Goal: Information Seeking & Learning: Understand process/instructions

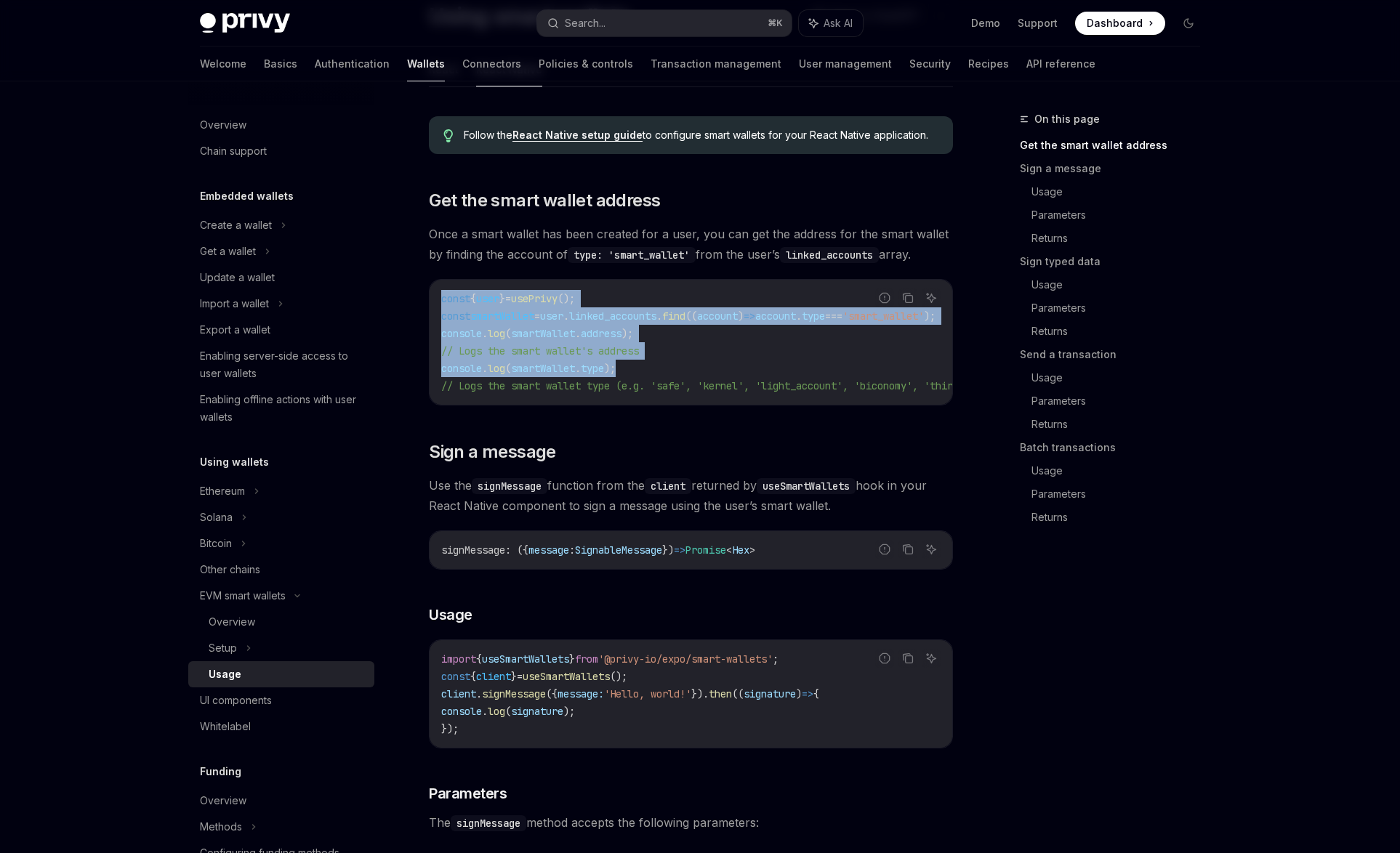
scroll to position [176, 0]
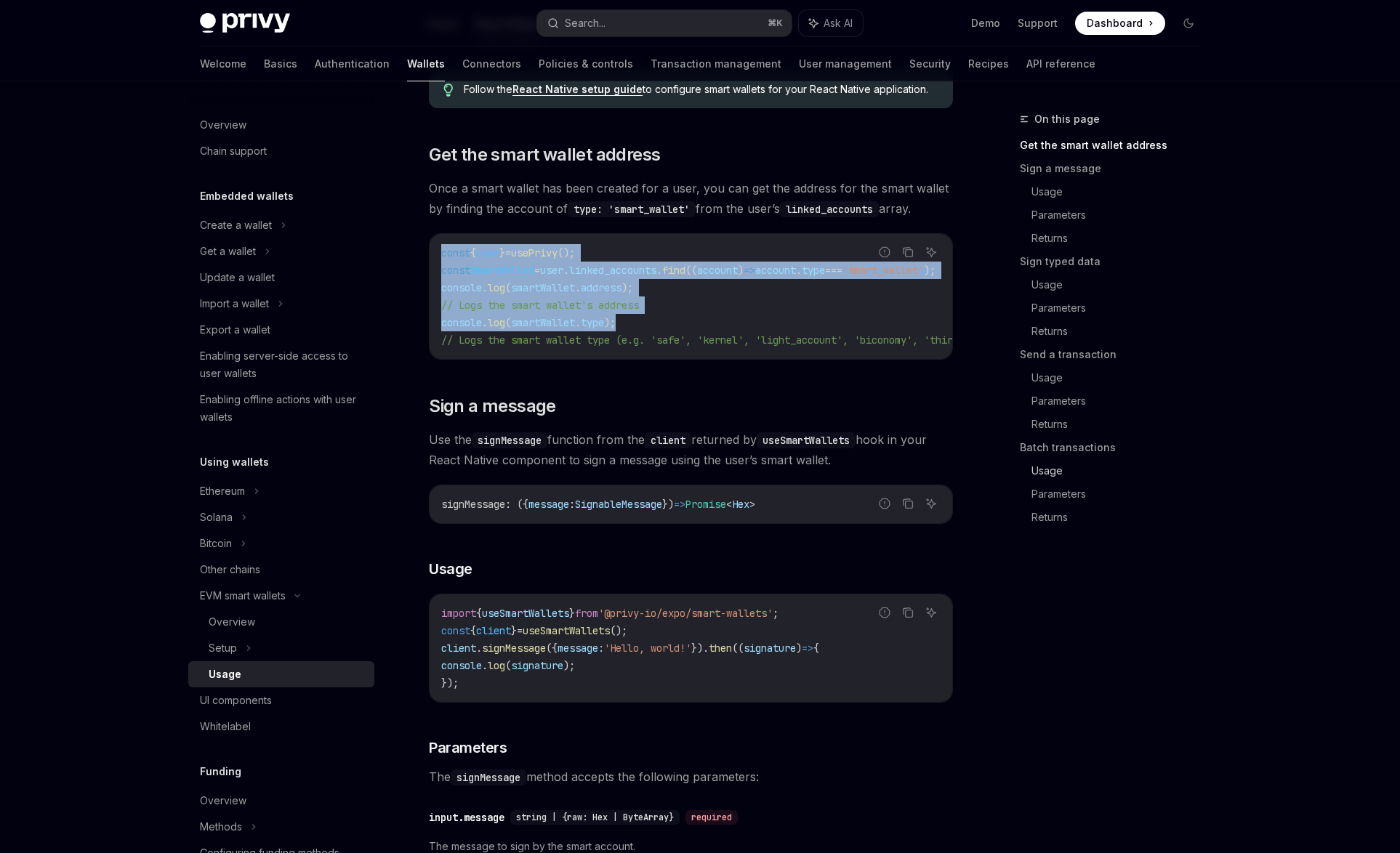
click at [1052, 469] on link "Usage" at bounding box center [1121, 470] width 181 height 23
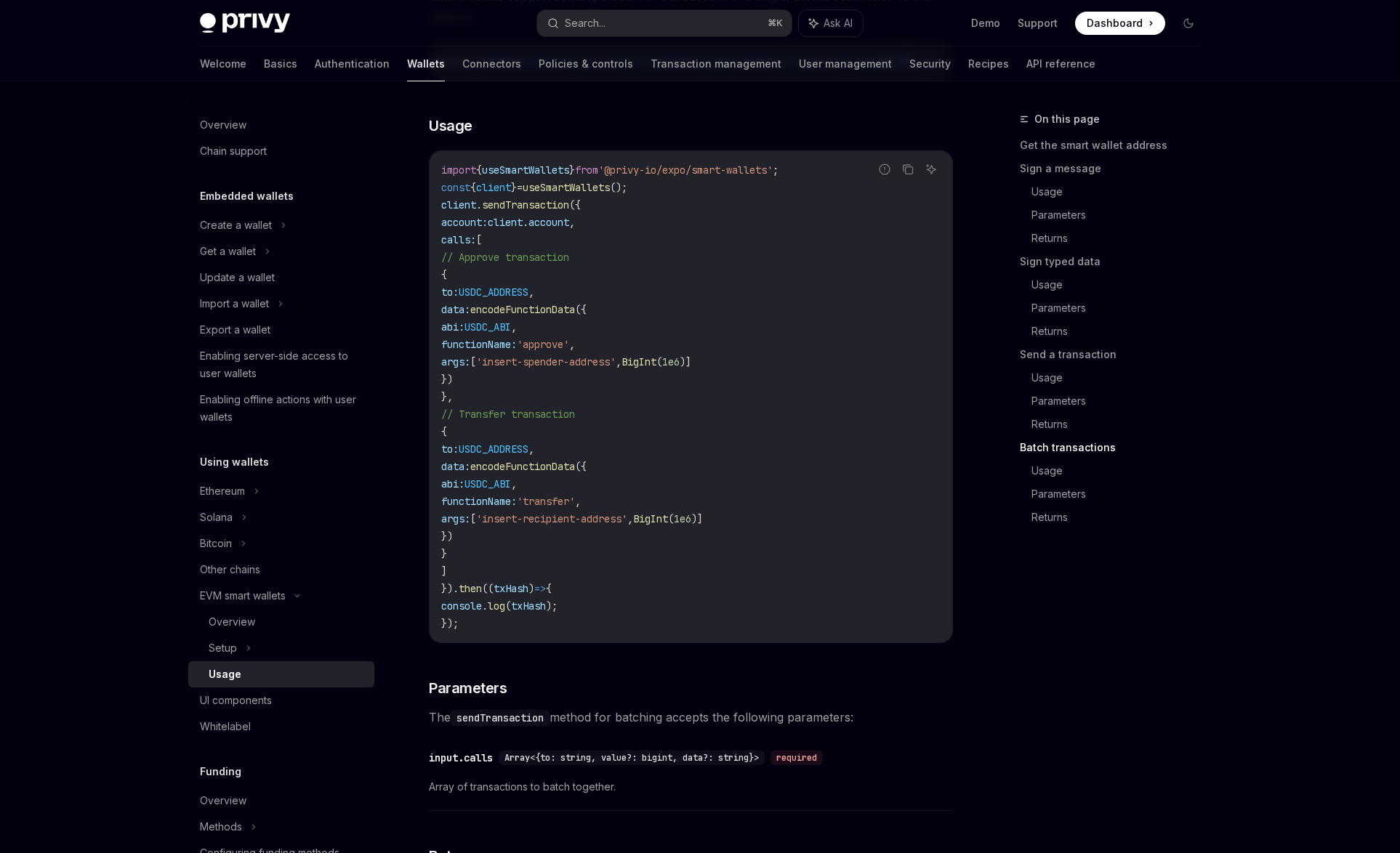
scroll to position [2648, 0]
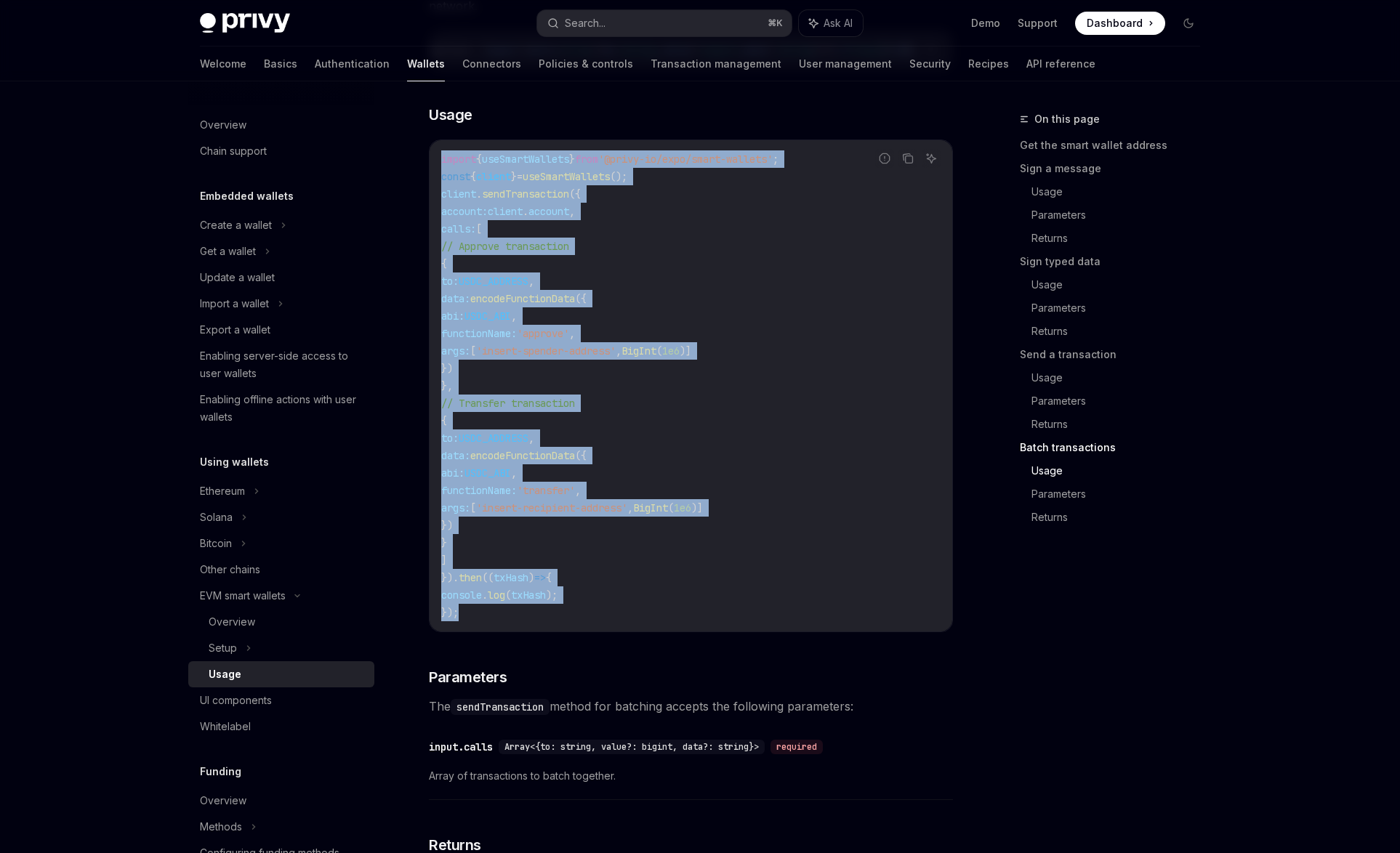
drag, startPoint x: 491, startPoint y: 623, endPoint x: 435, endPoint y: 167, distance: 459.4
click at [435, 167] on div "import { useSmartWallets } from '@privy-io/expo/smart-wallets' ; const { client…" at bounding box center [690, 385] width 522 height 491
copy code "import { useSmartWallets } from '@privy-io/expo/smart-wallets' ; const { client…"
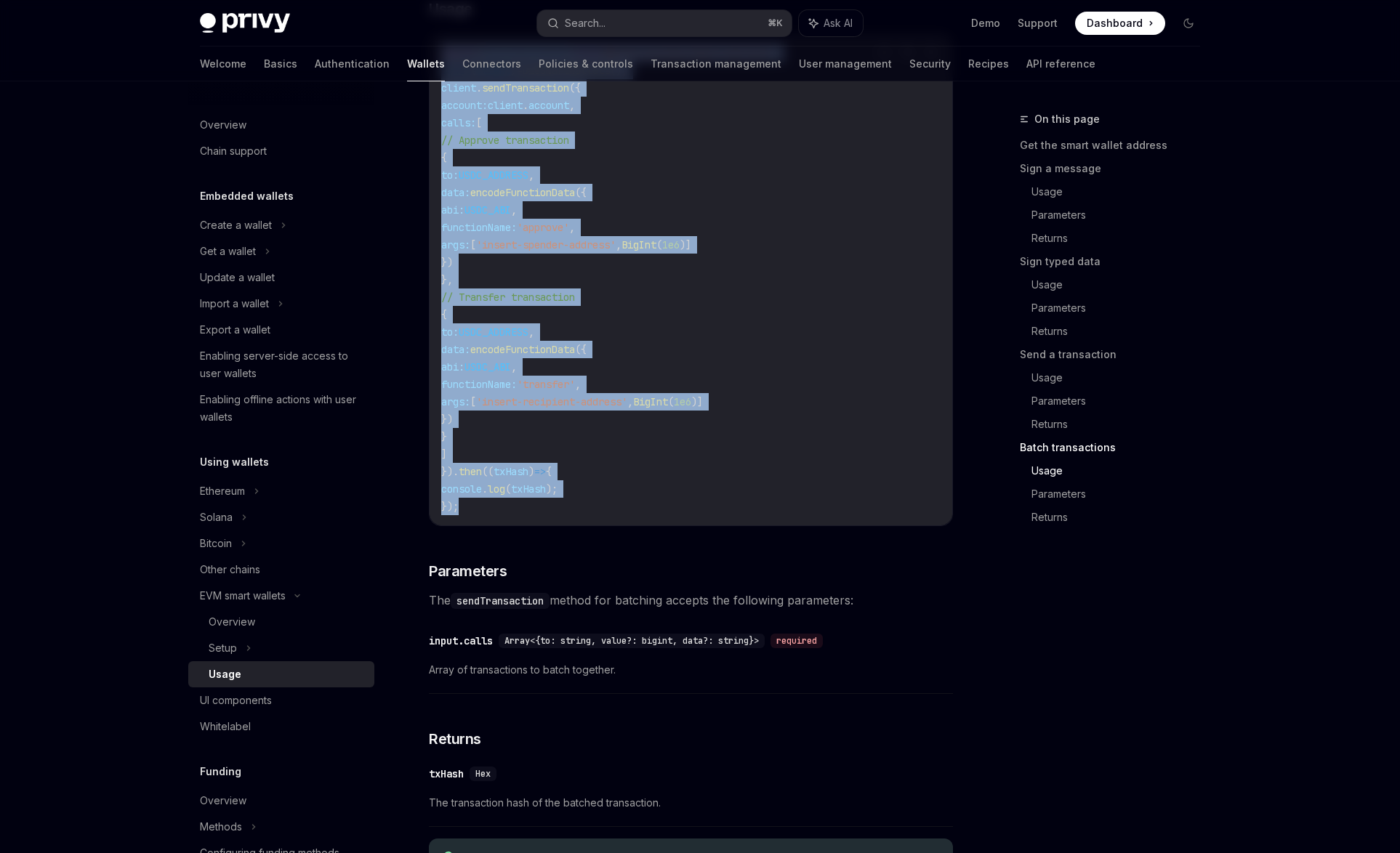
scroll to position [2835, 0]
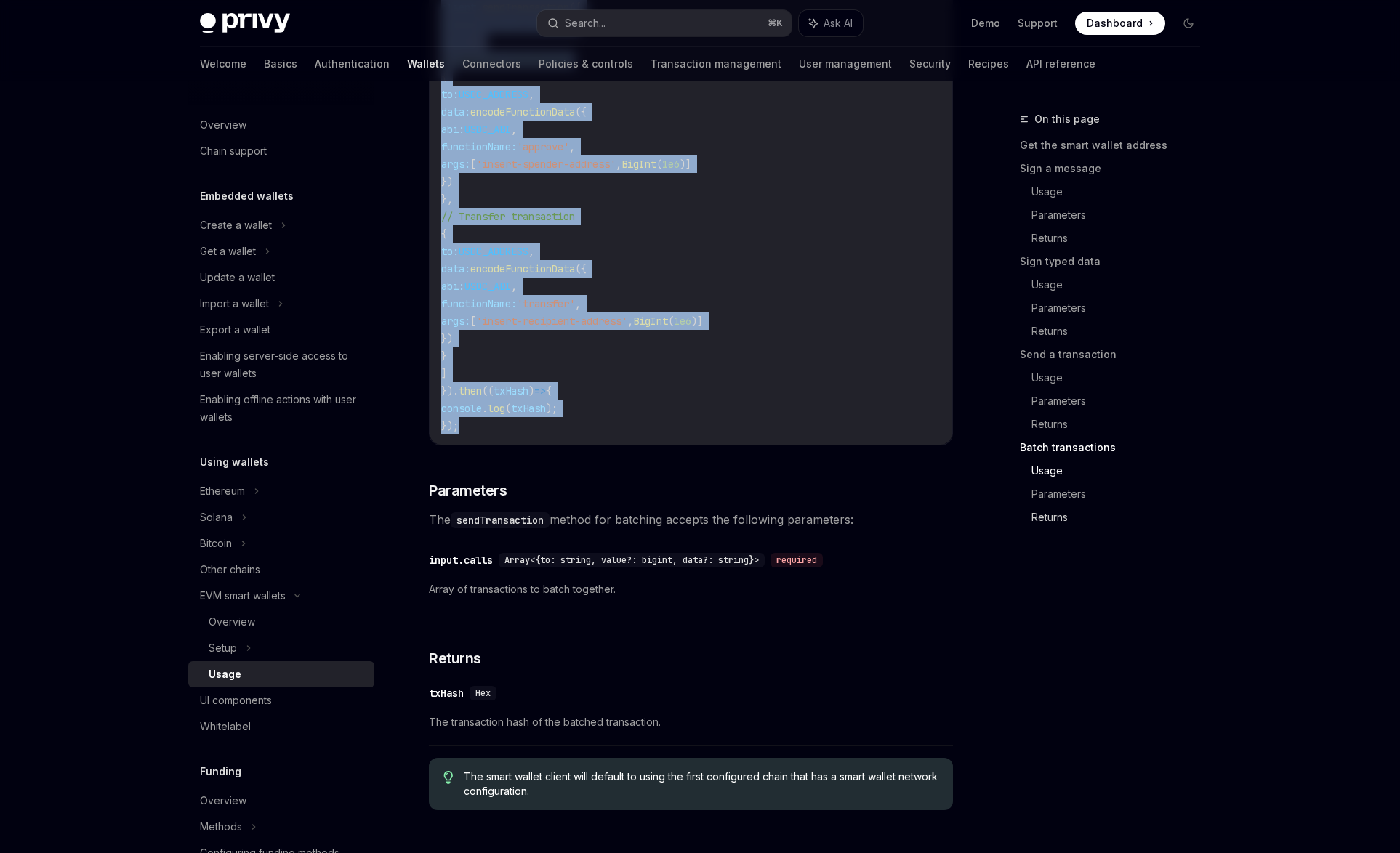
click at [1062, 513] on link "Returns" at bounding box center [1121, 517] width 181 height 23
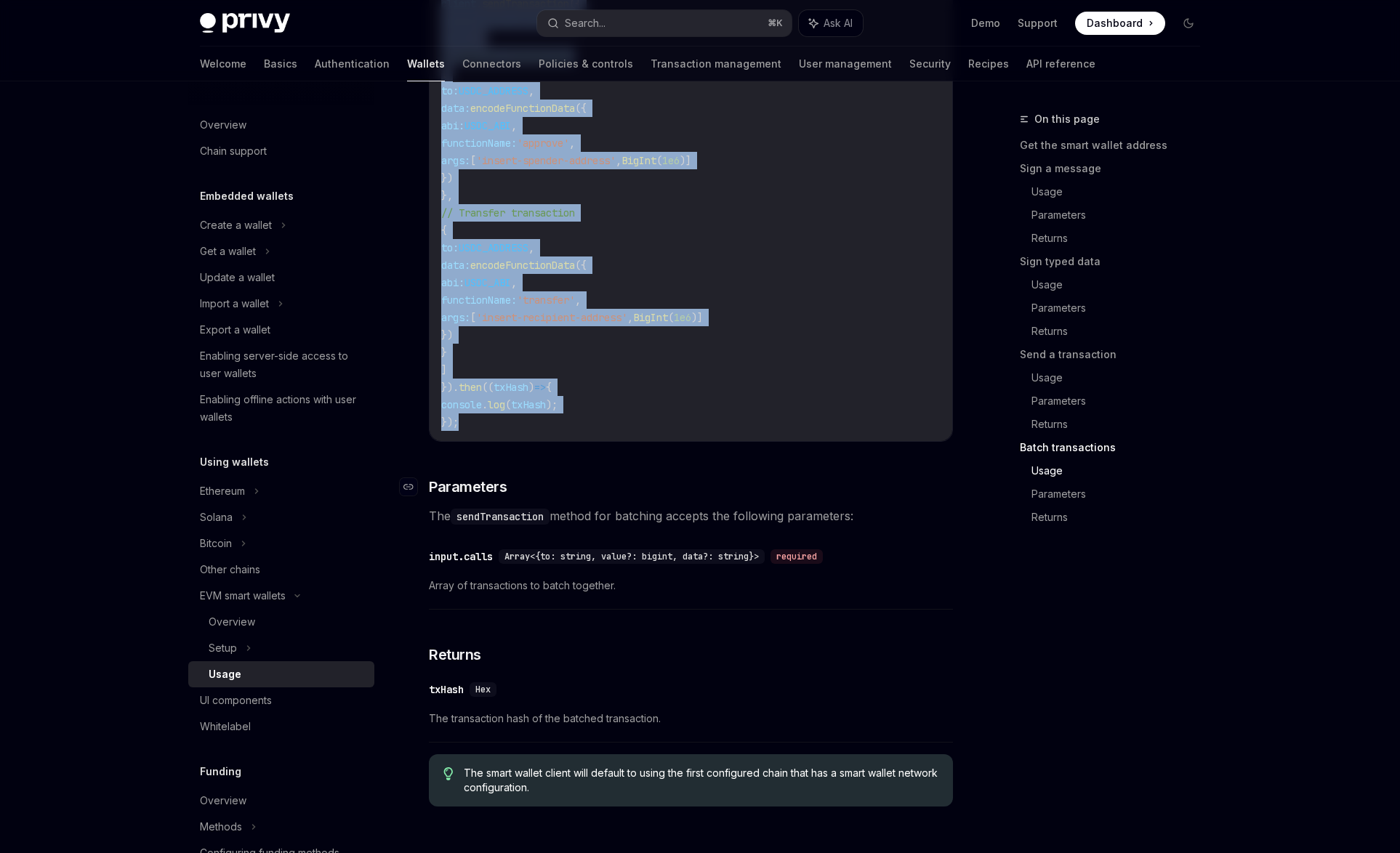
scroll to position [2834, 0]
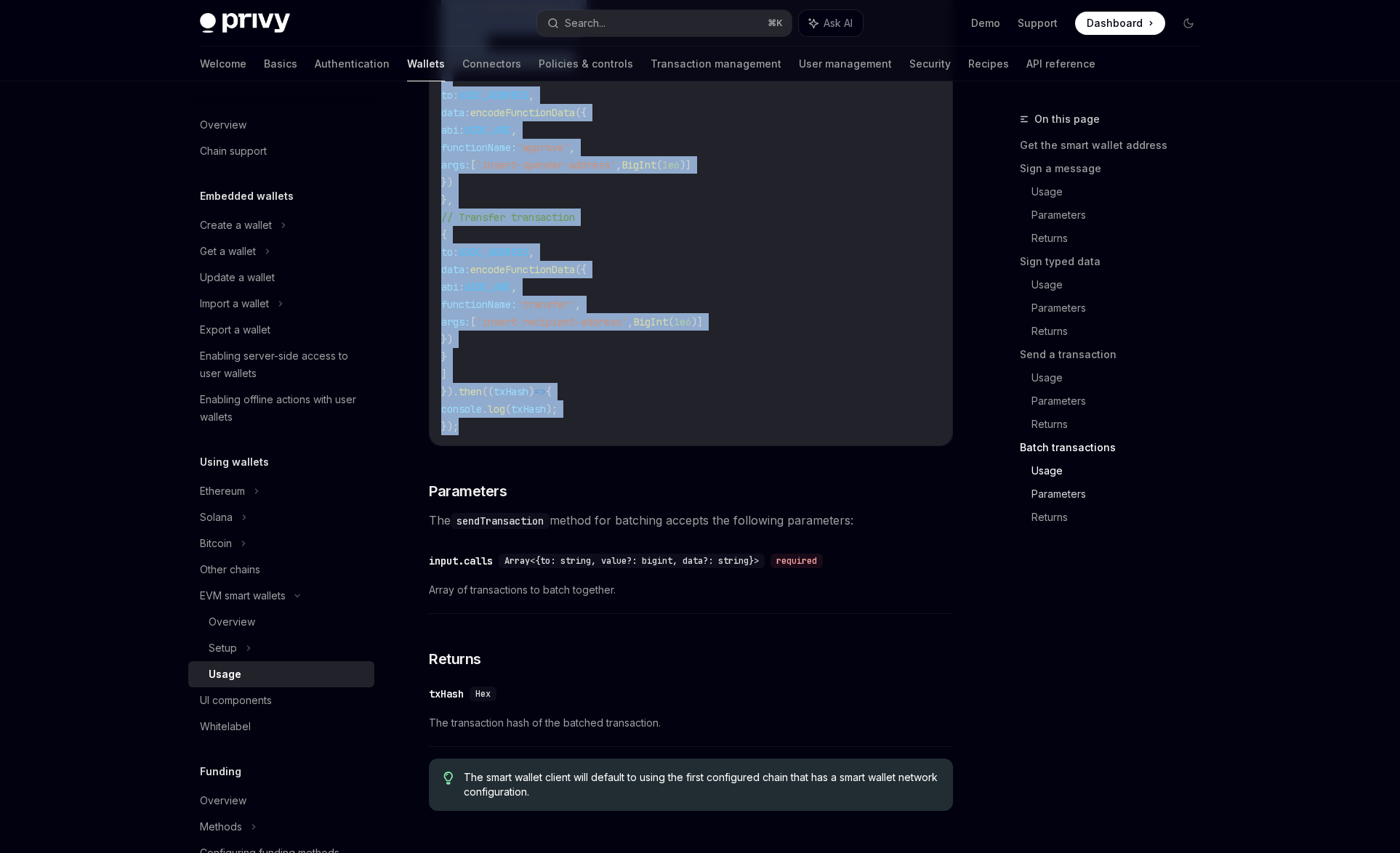
click at [1083, 490] on link "Parameters" at bounding box center [1121, 494] width 181 height 23
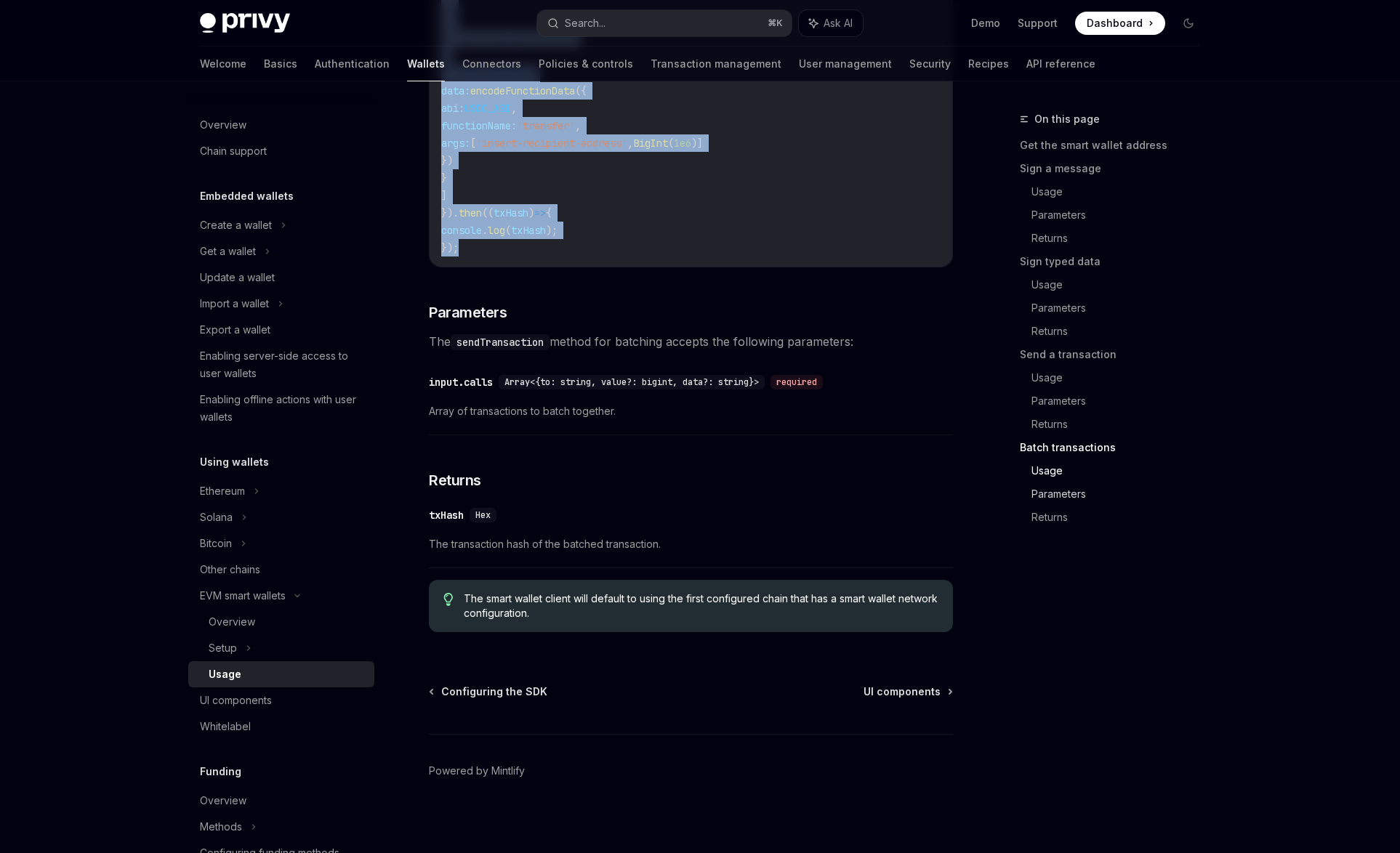
scroll to position [3024, 0]
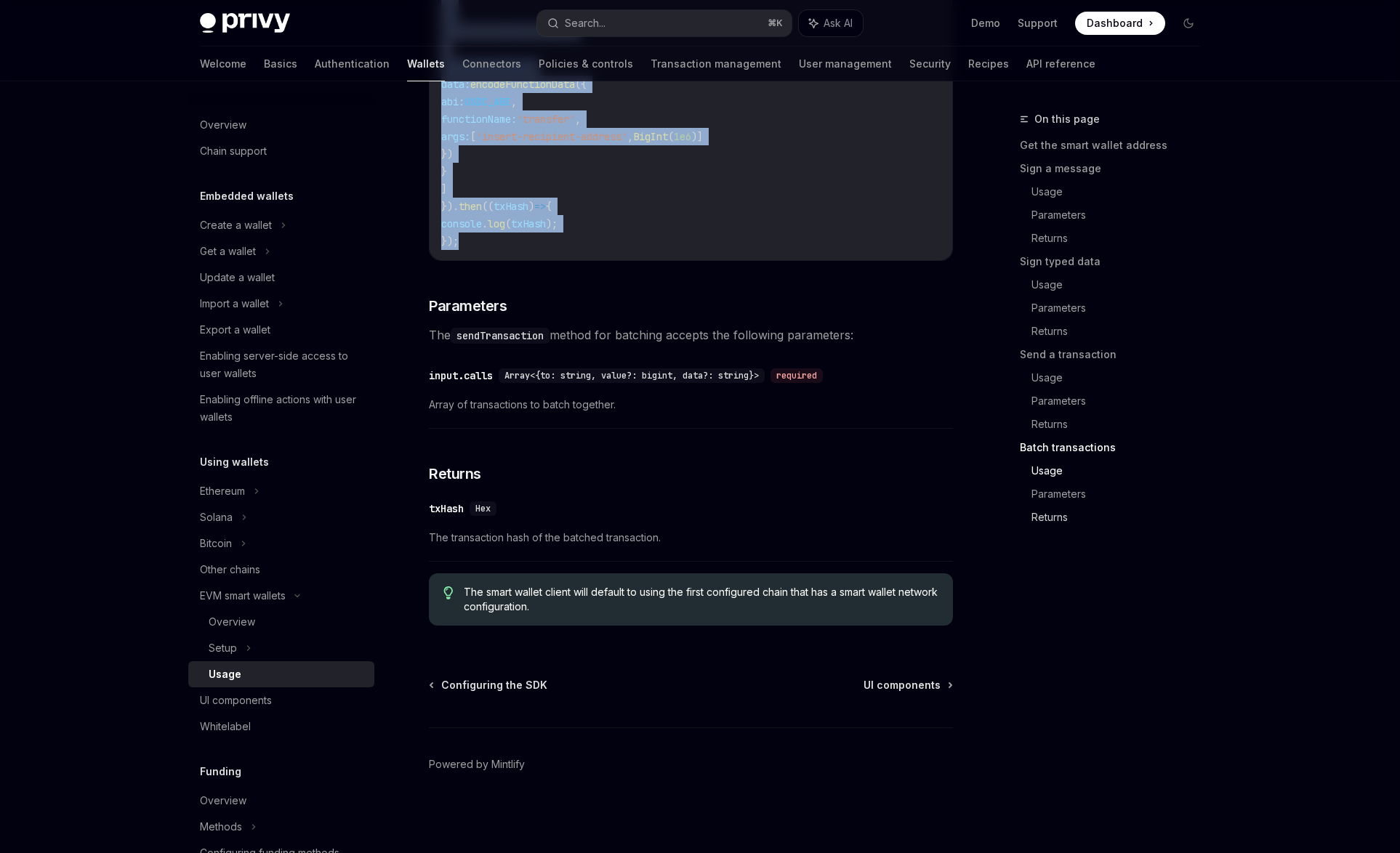
click at [1050, 512] on link "Returns" at bounding box center [1121, 517] width 181 height 23
click at [1050, 514] on link "Returns" at bounding box center [1121, 517] width 181 height 23
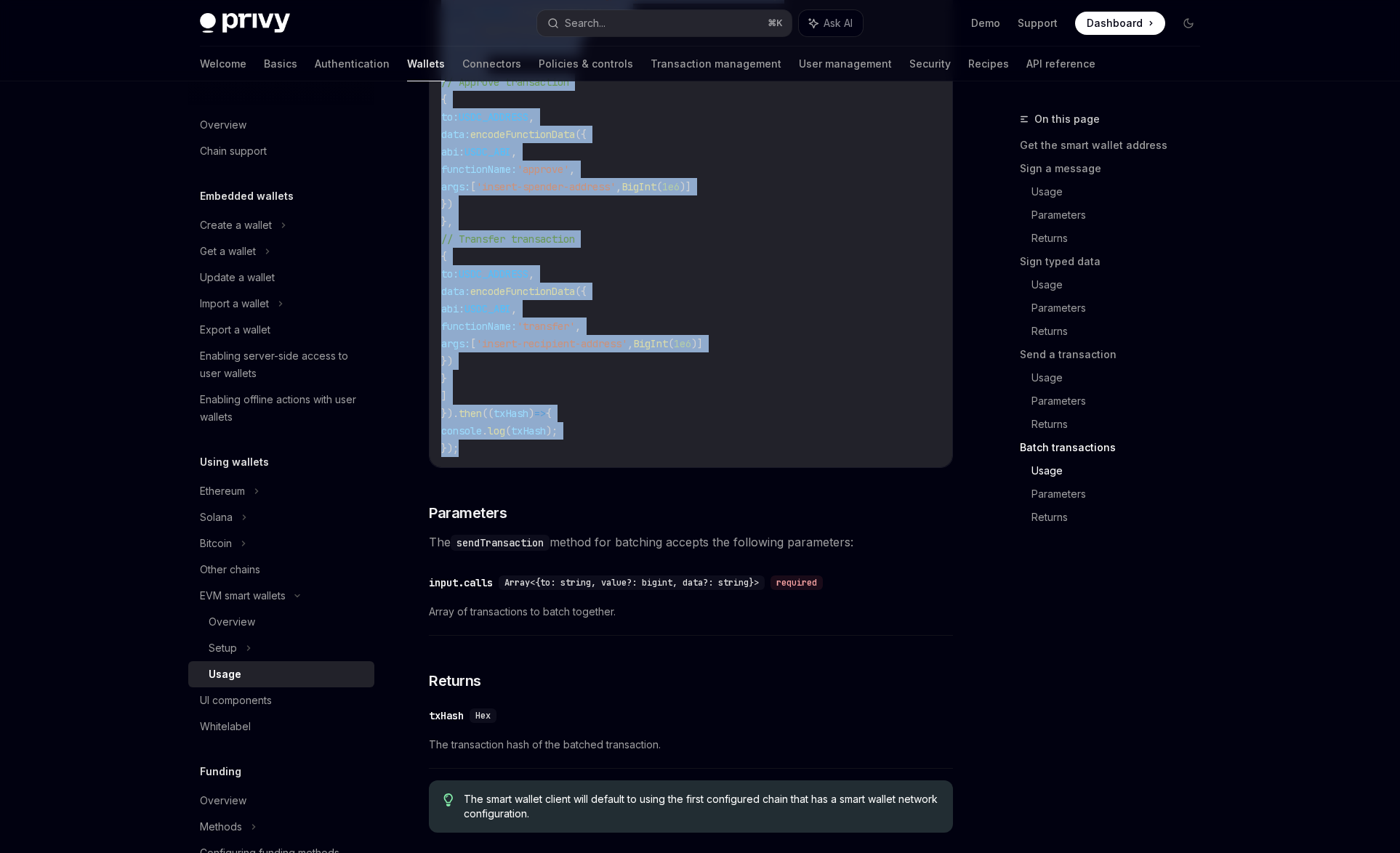
scroll to position [2375, 0]
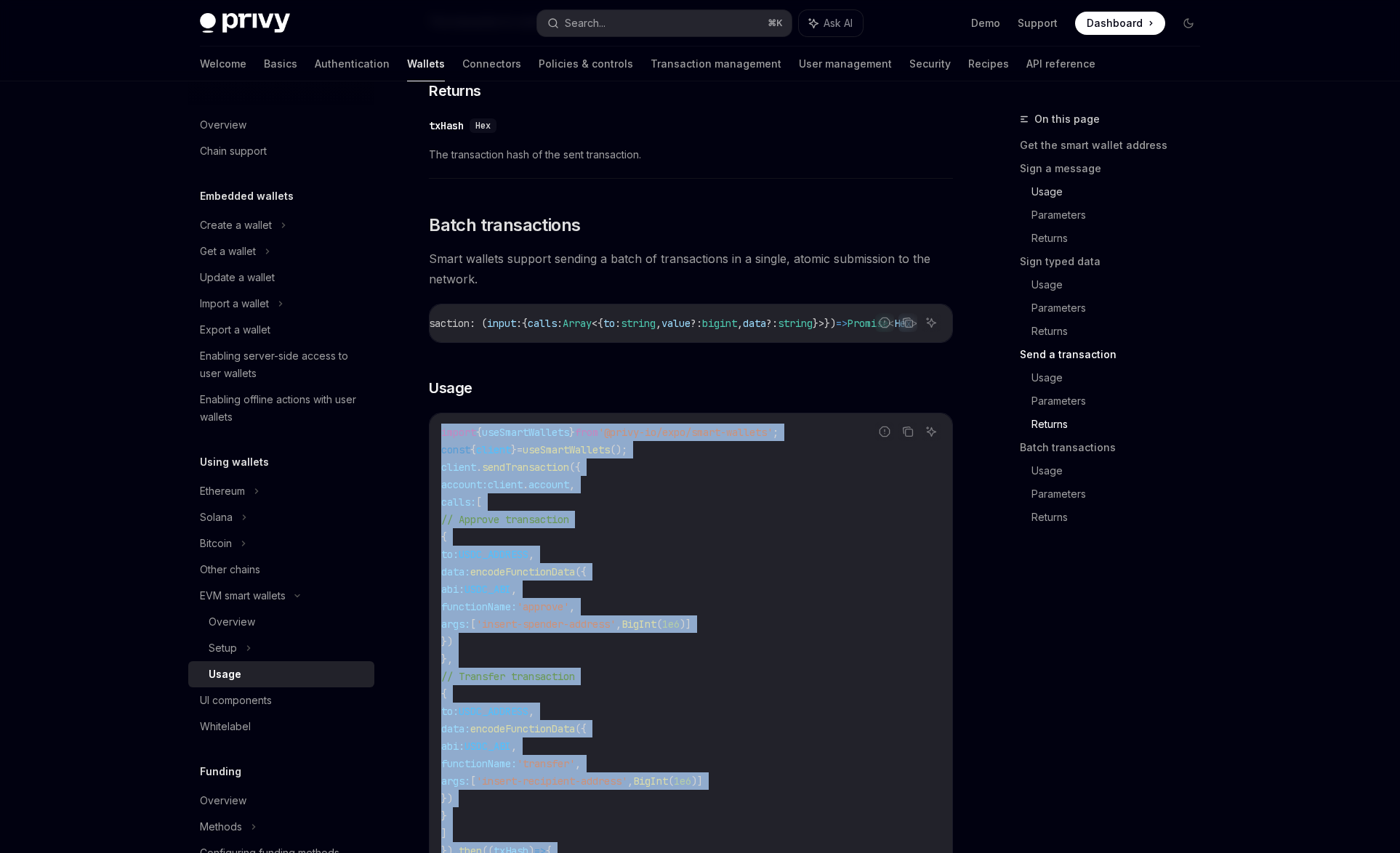
click at [1053, 192] on link "Usage" at bounding box center [1121, 192] width 181 height 23
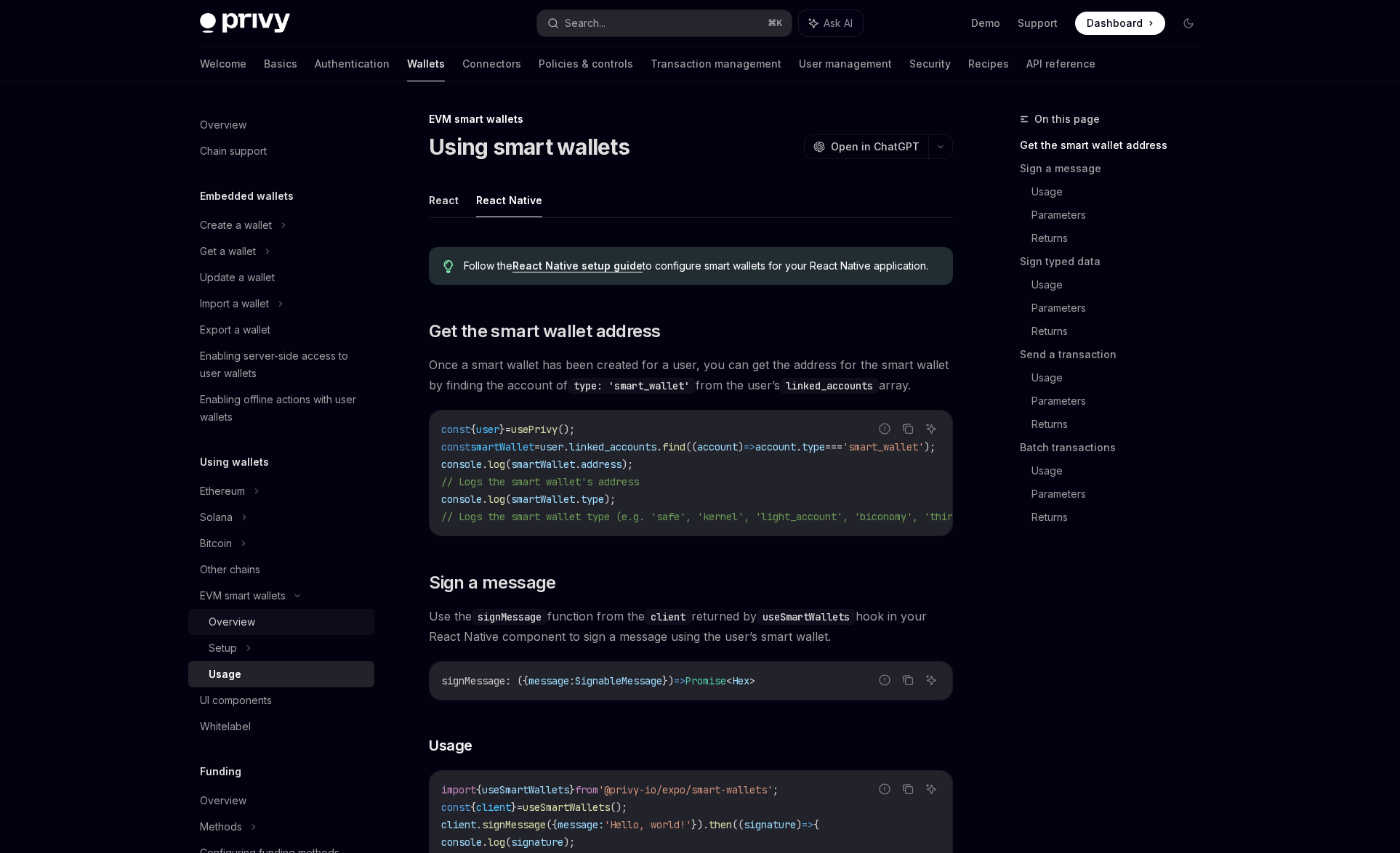
click at [247, 627] on div "Overview" at bounding box center [232, 622] width 46 height 18
click at [262, 622] on div "Overview" at bounding box center [287, 622] width 157 height 18
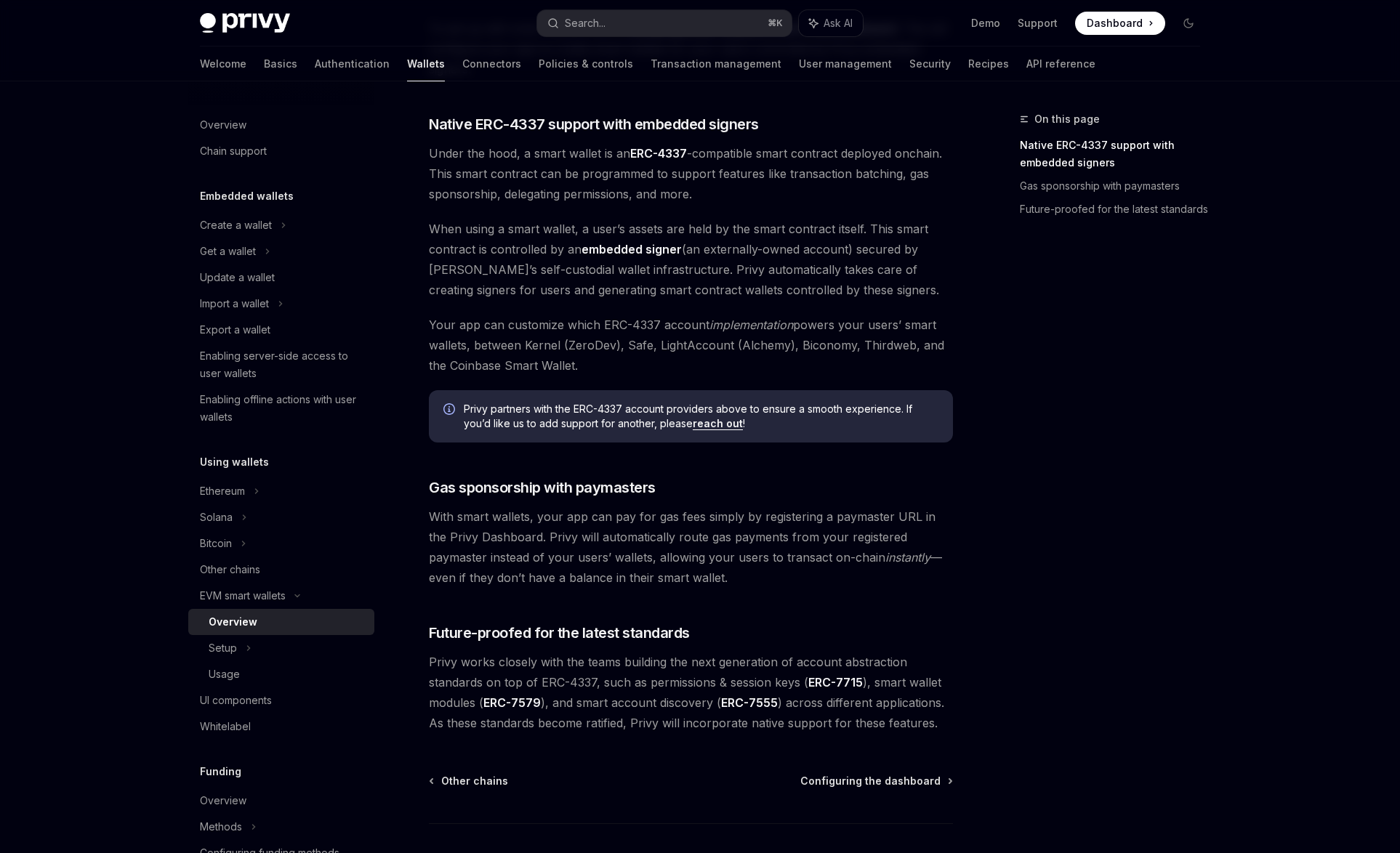
scroll to position [721, 0]
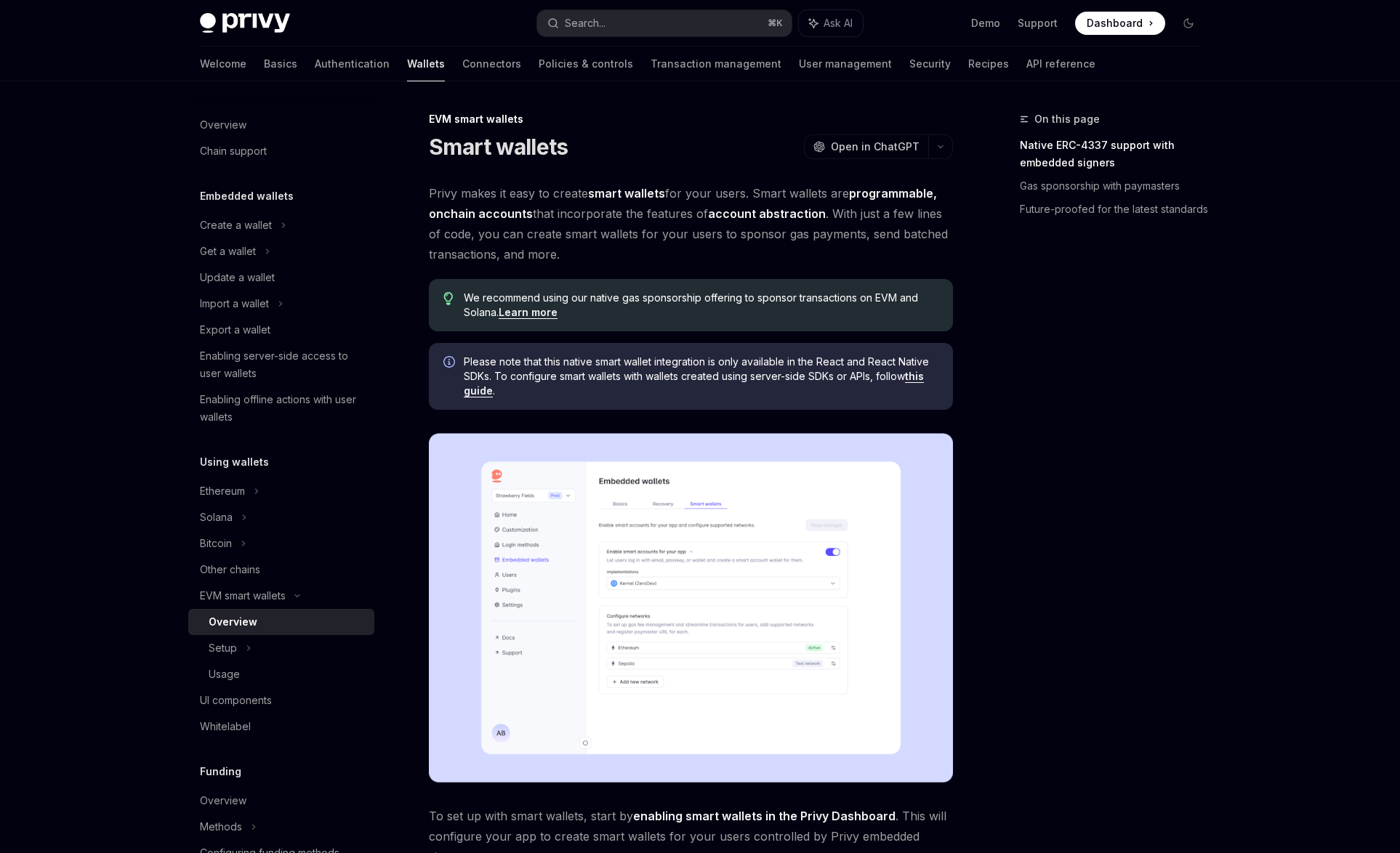
click at [233, 27] on img at bounding box center [245, 23] width 90 height 20
type textarea "*"
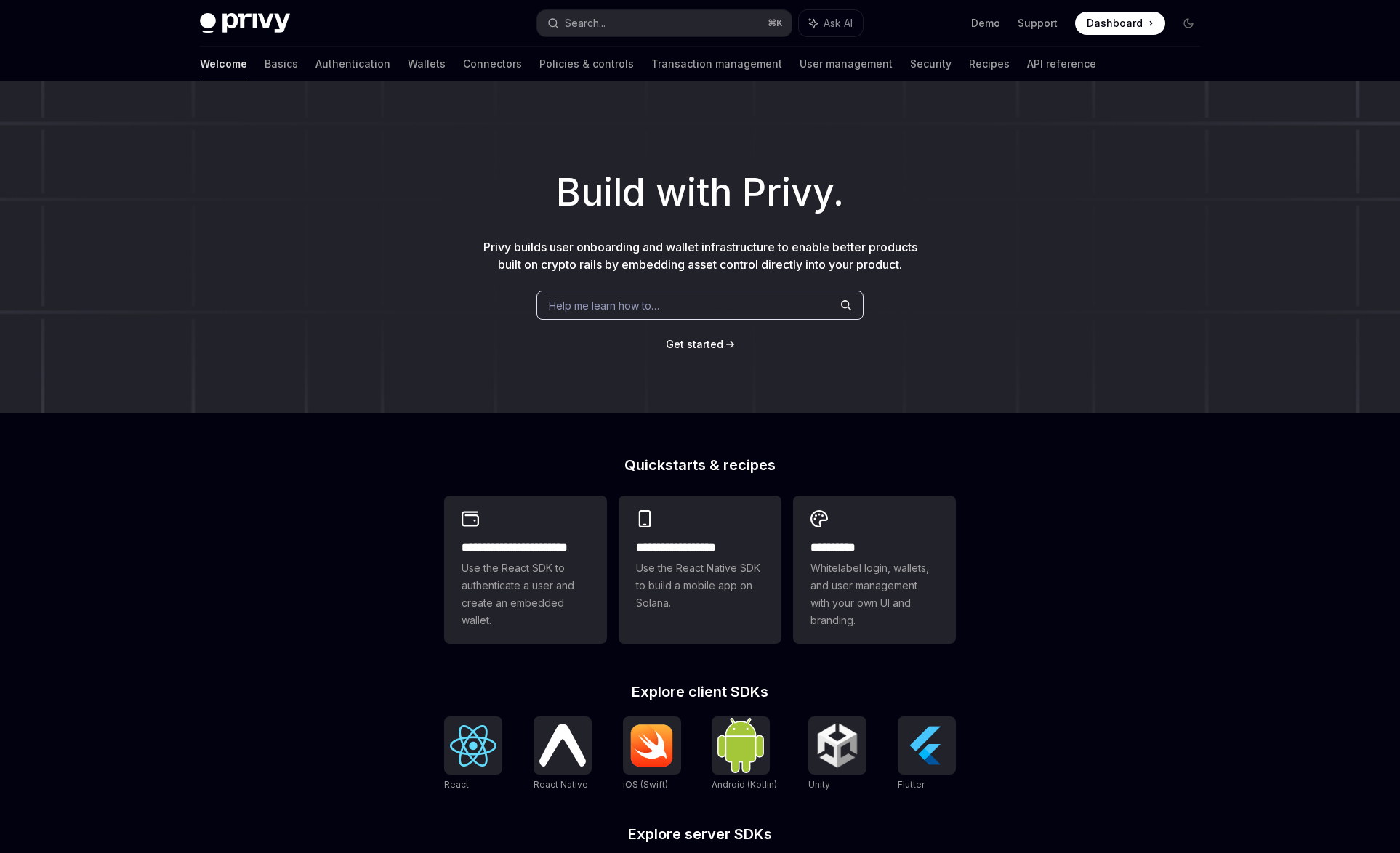
click at [1130, 19] on span "Dashboard" at bounding box center [1114, 23] width 56 height 15
click at [1121, 28] on span "Dashboard" at bounding box center [1114, 23] width 56 height 15
